Goal: Task Accomplishment & Management: Manage account settings

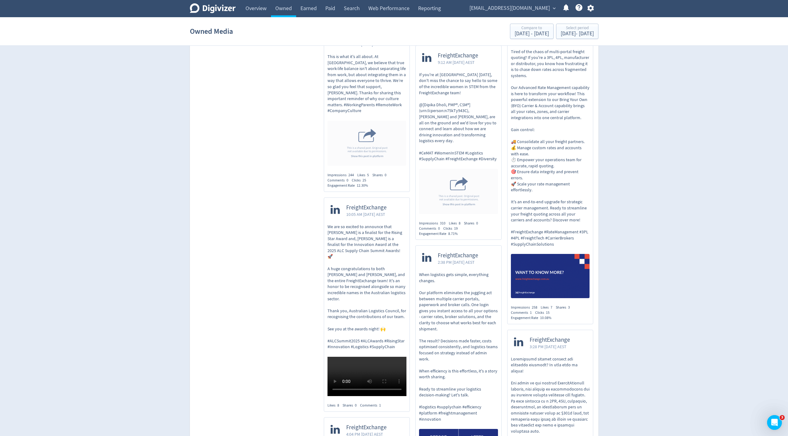
click at [527, 7] on span "[EMAIL_ADDRESS][DOMAIN_NAME]" at bounding box center [509, 8] width 81 height 10
click at [599, 8] on div at bounding box center [394, 218] width 788 height 436
click at [591, 8] on icon "button" at bounding box center [591, 8] width 8 height 8
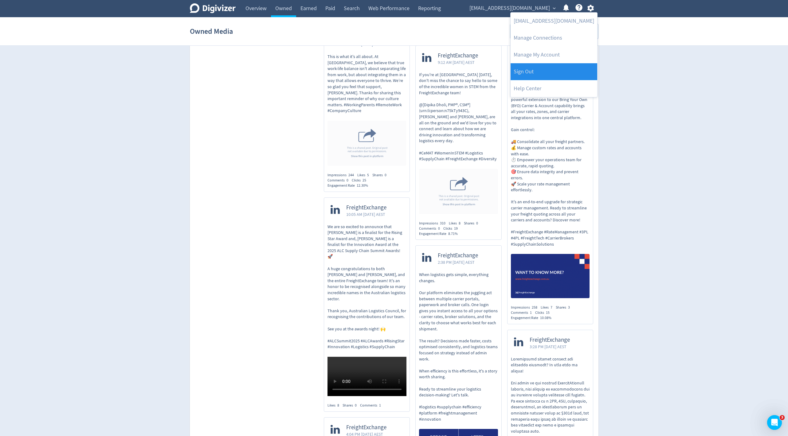
click at [572, 71] on link "Sign Out" at bounding box center [554, 71] width 87 height 17
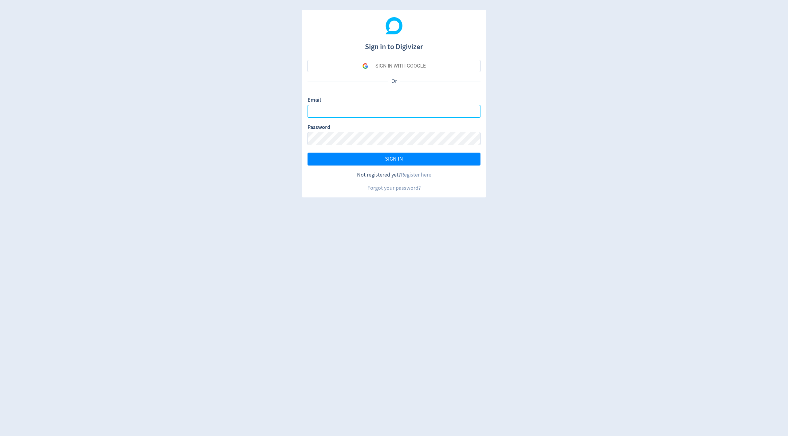
click at [355, 110] on input "Email" at bounding box center [394, 111] width 173 height 13
type input "[PERSON_NAME][EMAIL_ADDRESS][PERSON_NAME][DOMAIN_NAME]"
click at [416, 165] on div "SIGN IN WITH GOOGLE Or Email [EMAIL_ADDRESS][PERSON_NAME][DOMAIN_NAME] Password…" at bounding box center [394, 126] width 173 height 132
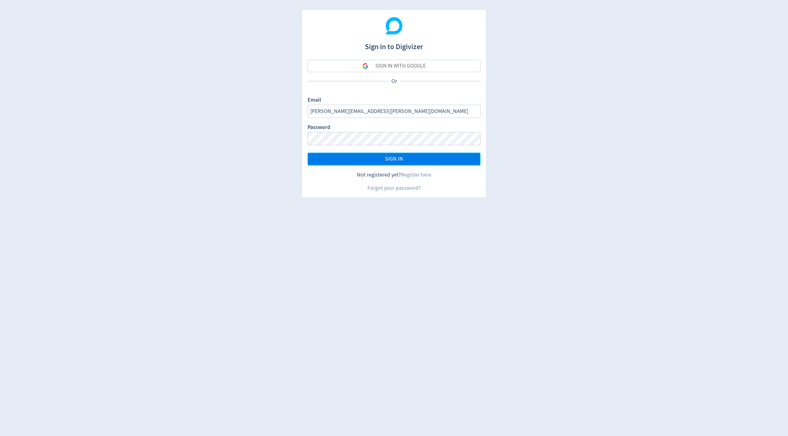
click at [383, 162] on button "SIGN IN" at bounding box center [394, 159] width 173 height 13
